Goal: Task Accomplishment & Management: Manage account settings

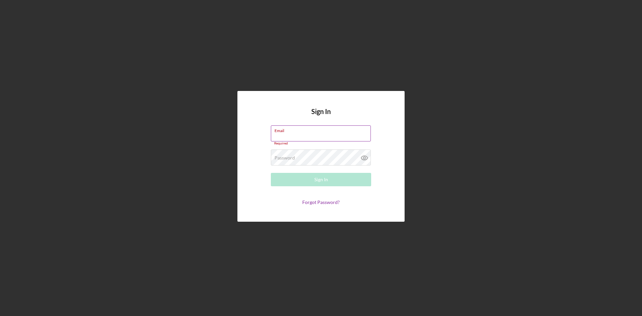
click at [317, 132] on label "Email" at bounding box center [323, 129] width 96 height 7
click at [317, 132] on input "Email" at bounding box center [321, 133] width 100 height 16
type input "[EMAIL_ADDRESS][DOMAIN_NAME]"
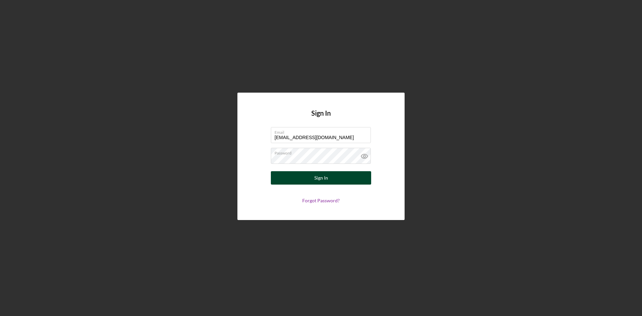
click at [318, 176] on div "Sign In" at bounding box center [321, 177] width 14 height 13
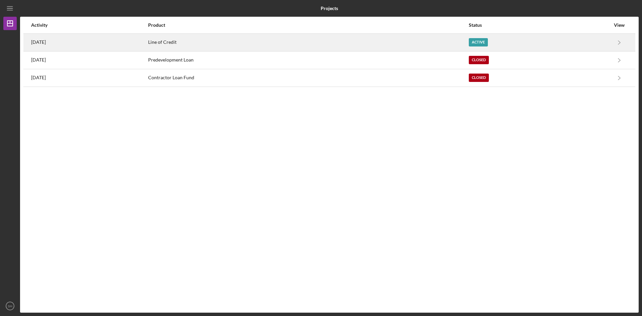
click at [35, 39] on time "[DATE]" at bounding box center [38, 41] width 15 height 5
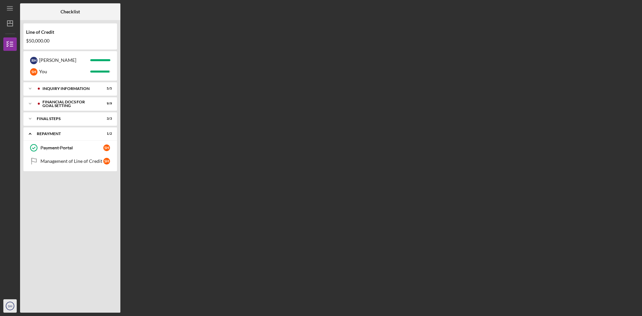
click at [12, 304] on text "SH" at bounding box center [10, 306] width 4 height 4
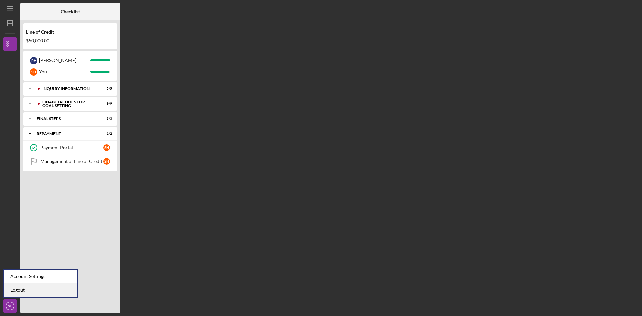
click at [17, 290] on link "Logout" at bounding box center [41, 290] width 74 height 14
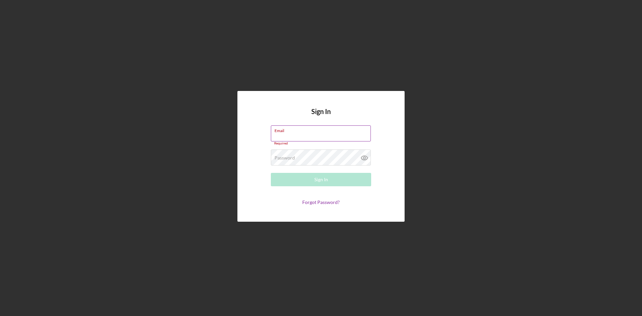
click at [295, 133] on div "Email Required" at bounding box center [321, 135] width 100 height 20
type input "shr"
